Goal: Task Accomplishment & Management: Use online tool/utility

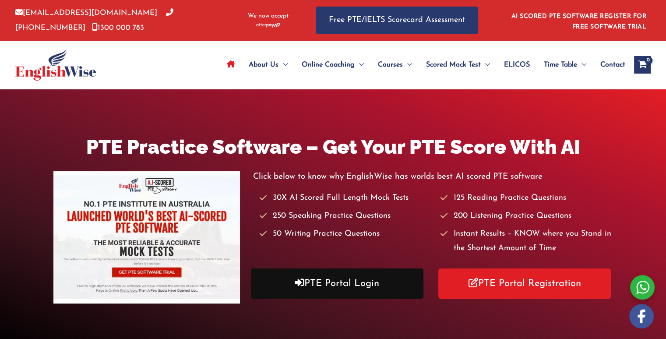
click at [333, 285] on link "PTE Portal Login" at bounding box center [337, 284] width 173 height 30
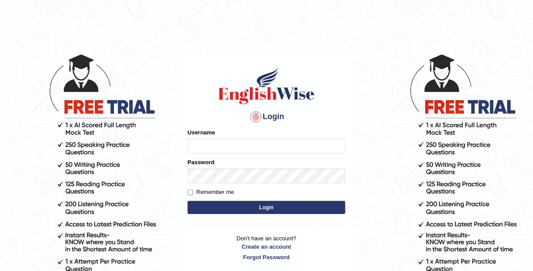
type input "Tamanna29"
click at [285, 209] on button "Login" at bounding box center [267, 207] width 158 height 13
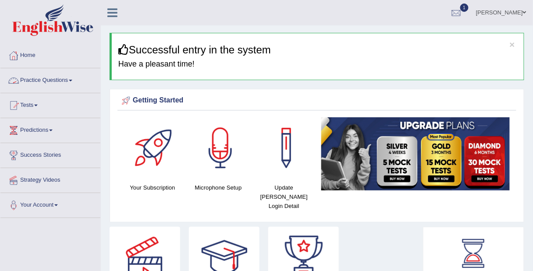
click at [46, 83] on link "Practice Questions" at bounding box center [50, 79] width 100 height 22
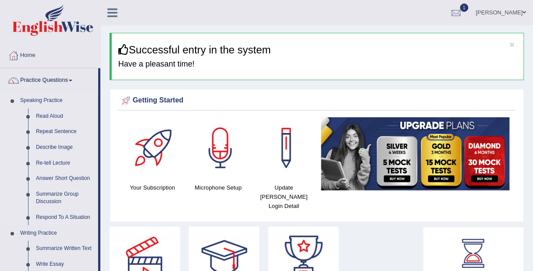
click at [4, 130] on li "Speaking Practice Read Aloud Repeat Sentence Describe Image Re-tell Lecture Ans…" at bounding box center [49, 159] width 98 height 133
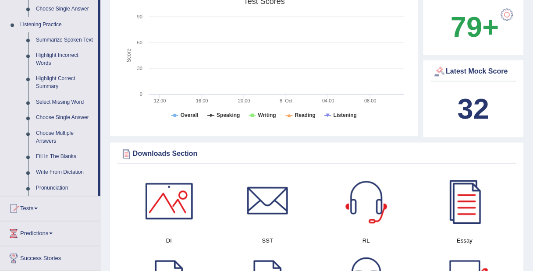
scroll to position [364, 0]
